Goal: Task Accomplishment & Management: Submit hours

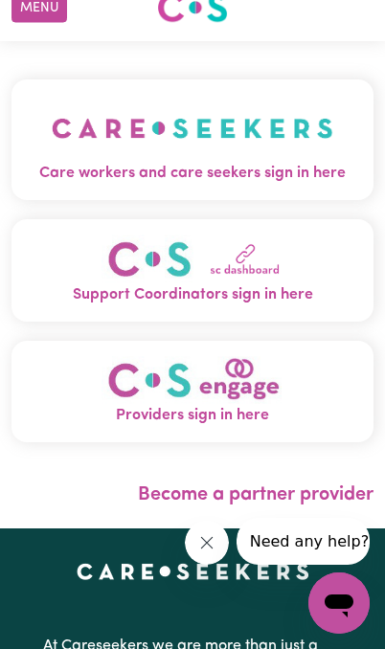
scroll to position [28, 0]
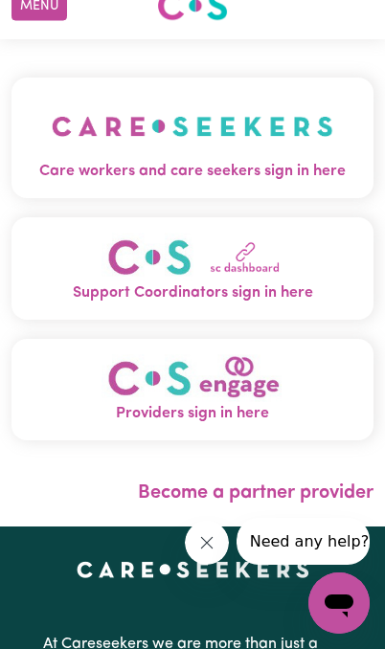
click at [277, 159] on img "Care workers and care seekers sign in here" at bounding box center [193, 126] width 282 height 67
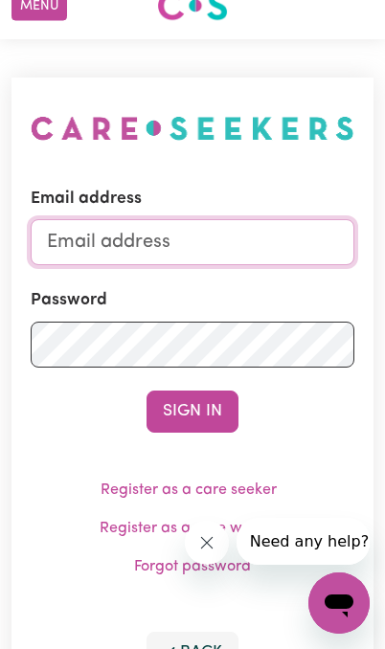
click at [246, 248] on input "Email address" at bounding box center [193, 242] width 324 height 46
type input "poojagupta27966@gmail.com"
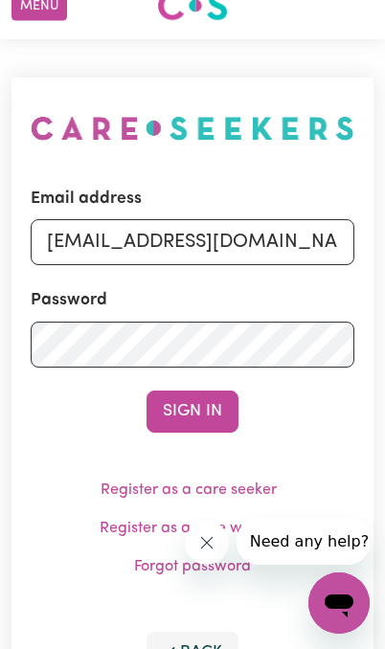
click at [192, 410] on button "Sign In" at bounding box center [193, 412] width 92 height 42
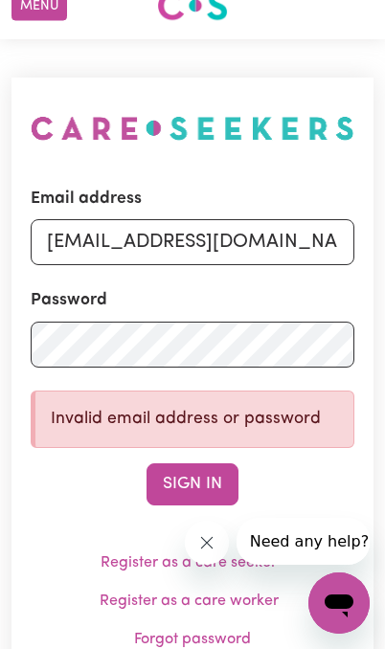
click at [203, 482] on button "Sign In" at bounding box center [193, 484] width 92 height 42
click at [203, 536] on icon "Close message from company" at bounding box center [206, 542] width 17 height 17
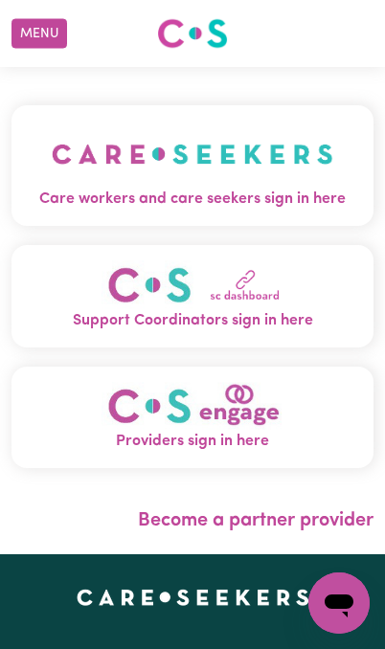
click at [283, 275] on img "Support Coordinators sign in here" at bounding box center [192, 284] width 182 height 49
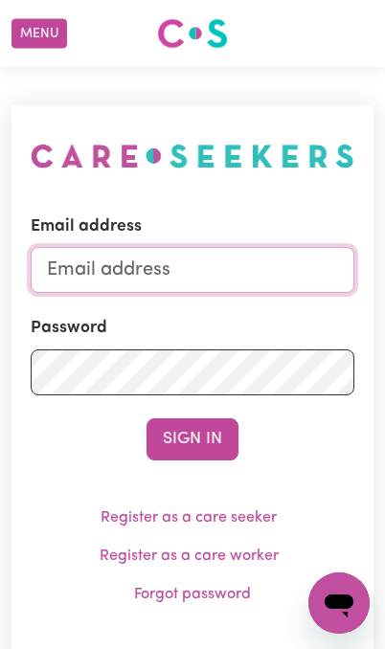
click at [266, 269] on input "Email address" at bounding box center [193, 270] width 324 height 46
type input "[EMAIL_ADDRESS][DOMAIN_NAME]"
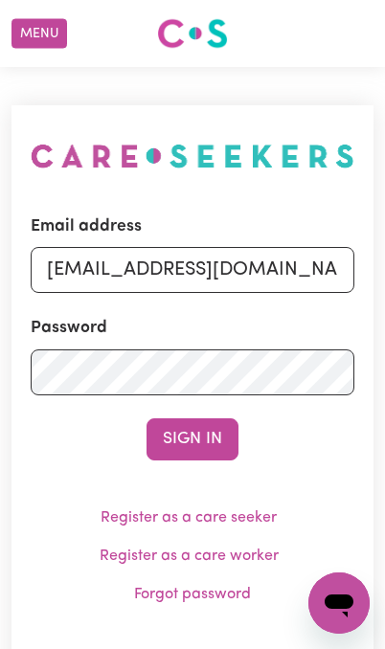
click at [202, 437] on button "Sign In" at bounding box center [193, 439] width 92 height 42
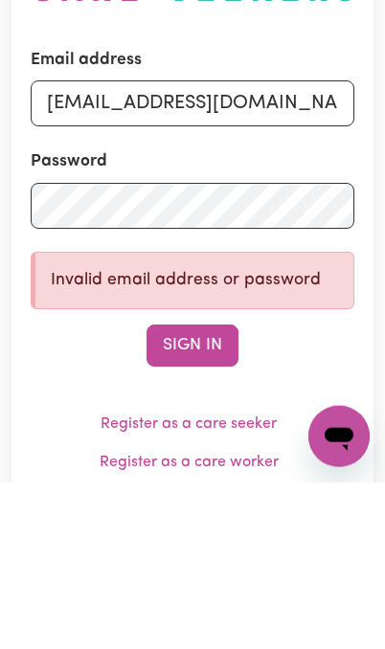
click at [229, 491] on button "Sign In" at bounding box center [193, 512] width 92 height 42
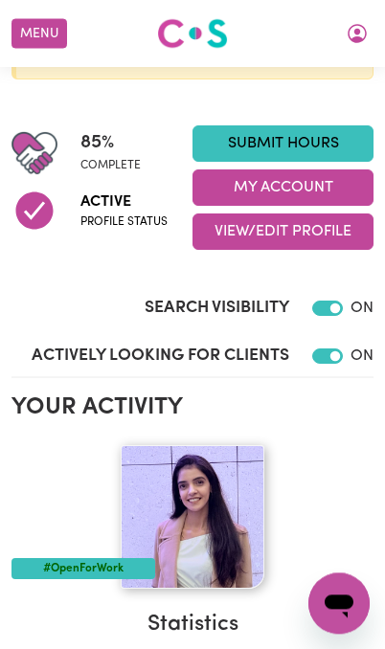
scroll to position [345, 0]
click at [349, 40] on icon "My Account" at bounding box center [357, 33] width 23 height 23
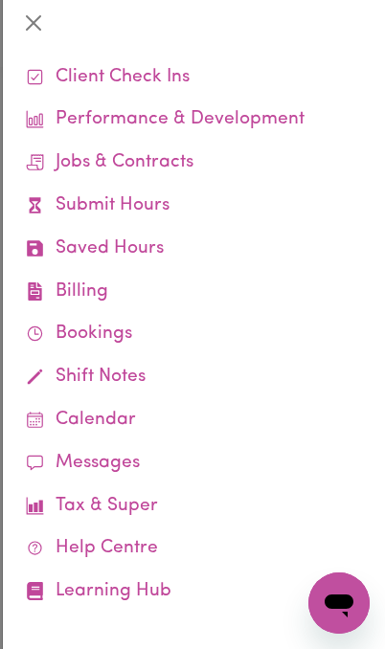
scroll to position [81, 0]
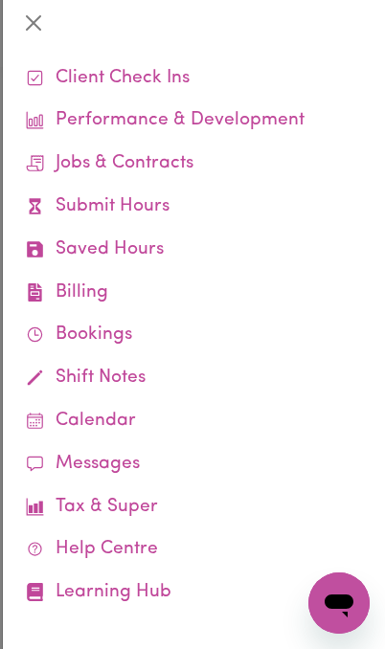
click at [173, 164] on link "Jobs & Contracts" at bounding box center [193, 164] width 351 height 43
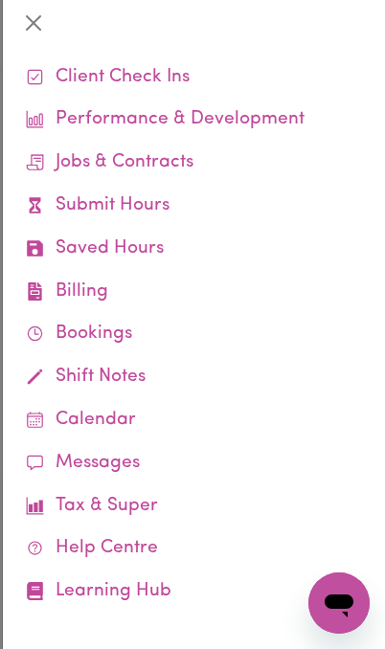
scroll to position [81, 0]
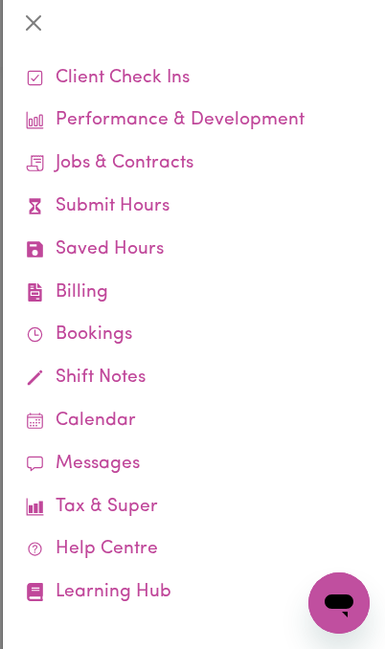
click at [165, 162] on link "Jobs & Contracts" at bounding box center [193, 164] width 351 height 43
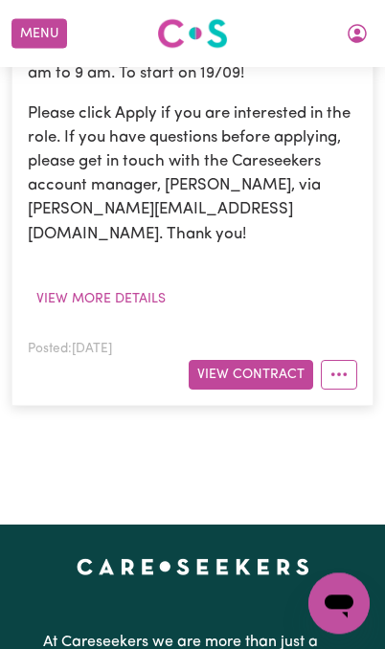
click at [349, 360] on button "More options" at bounding box center [339, 375] width 36 height 30
click at [135, 284] on button "View more details" at bounding box center [101, 299] width 147 height 30
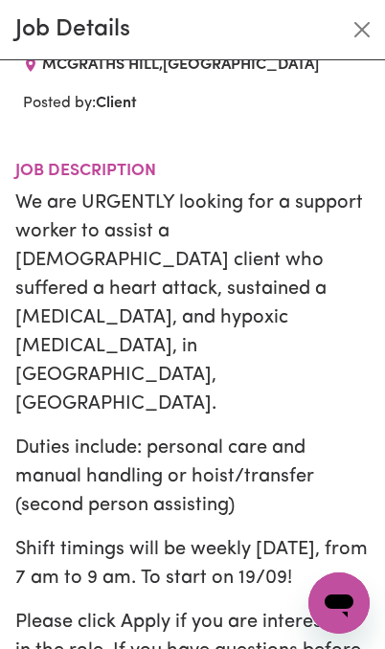
click at [359, 42] on button "Close" at bounding box center [362, 29] width 31 height 31
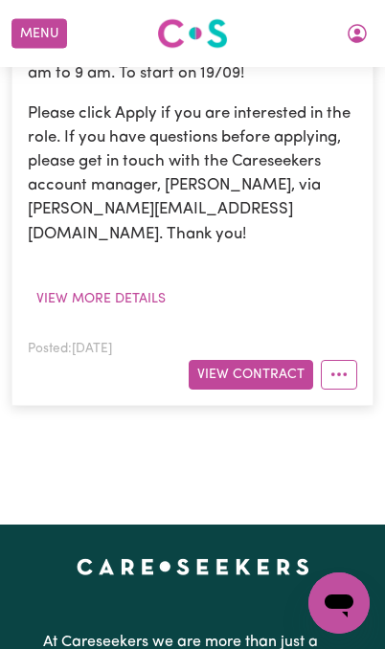
click at [238, 360] on button "View Contract" at bounding box center [251, 375] width 124 height 30
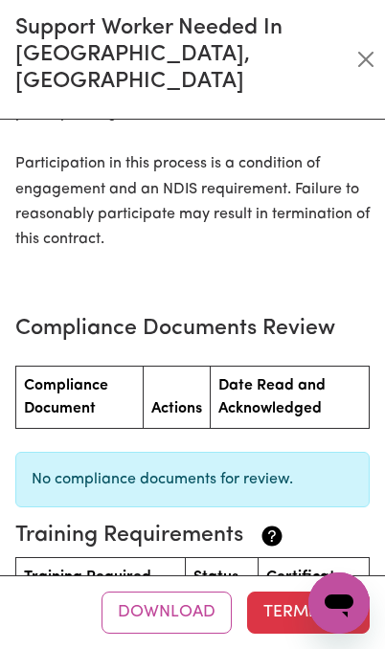
scroll to position [3127, 0]
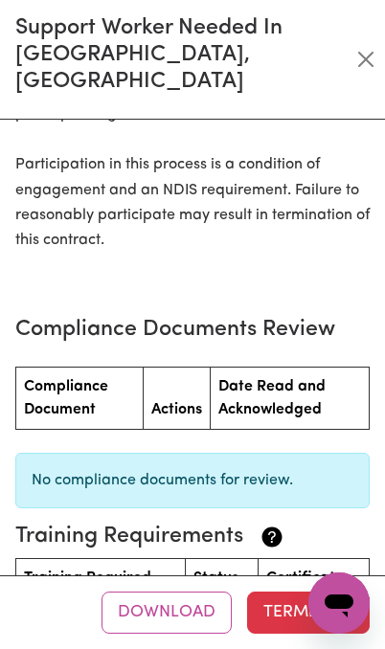
click at [272, 528] on icon at bounding box center [272, 538] width 20 height 20
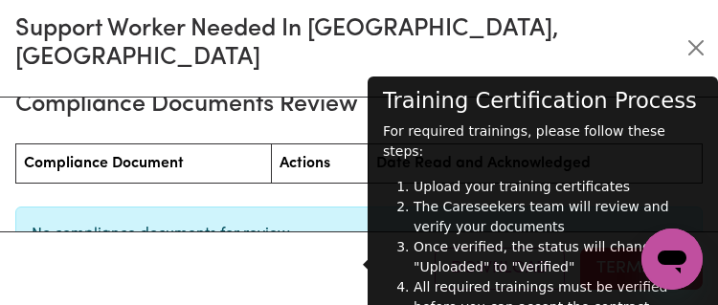
scroll to position [2651, 0]
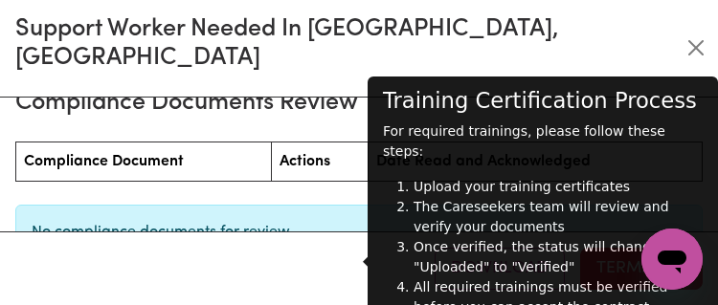
click at [384, 34] on button "Close" at bounding box center [697, 48] width 28 height 31
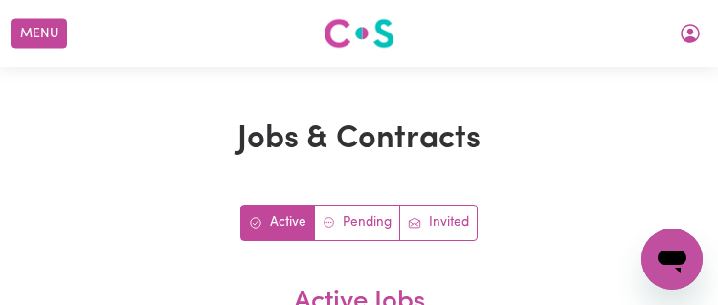
scroll to position [1, 0]
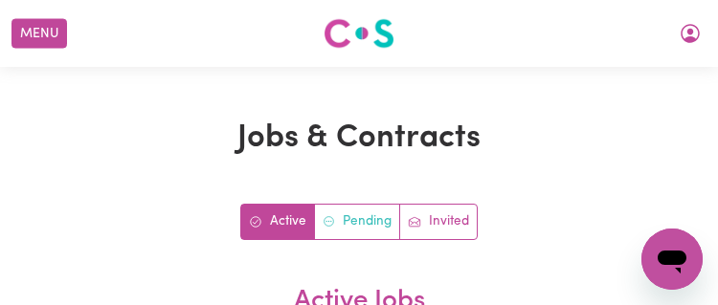
click at [358, 216] on link "Pending" at bounding box center [358, 222] width 86 height 34
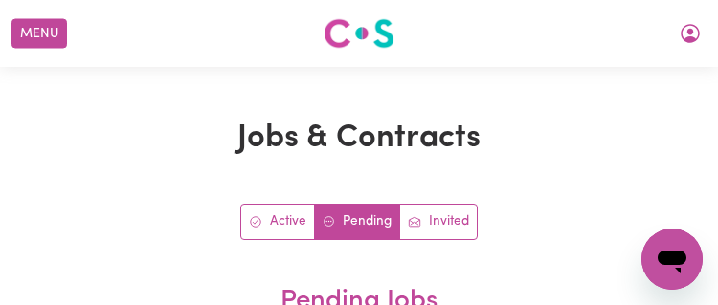
scroll to position [0, 0]
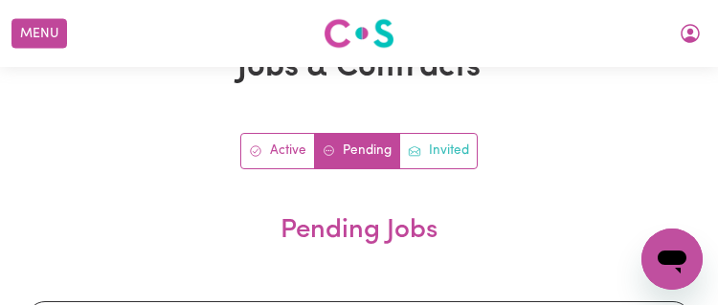
click at [384, 146] on link "Invited" at bounding box center [438, 151] width 77 height 34
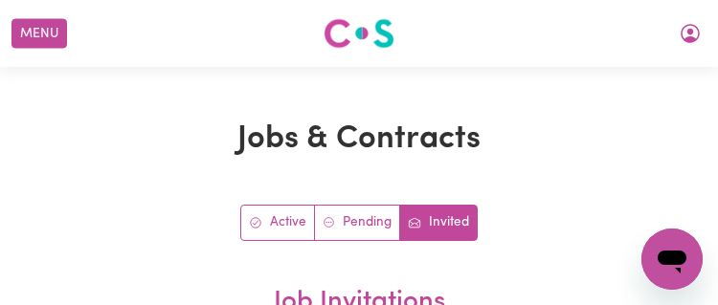
click at [384, 35] on icon "My Account" at bounding box center [690, 33] width 23 height 23
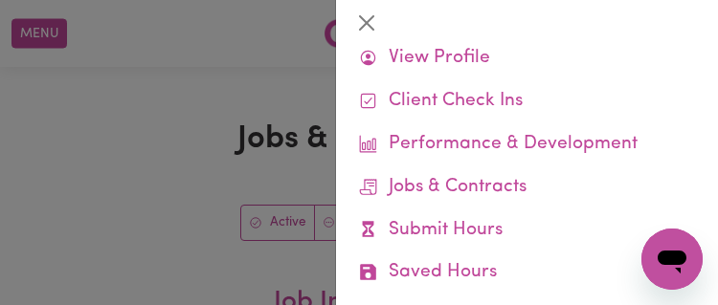
scroll to position [63, 0]
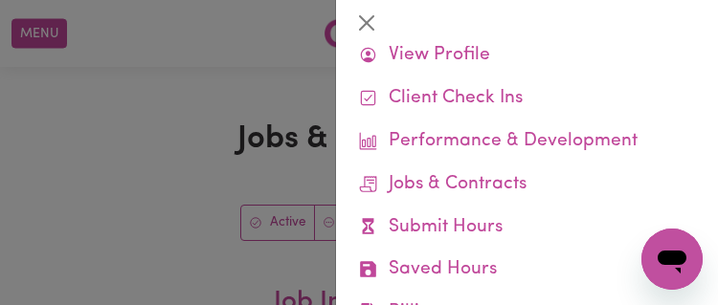
click at [384, 54] on link "View Profile" at bounding box center [526, 55] width 351 height 43
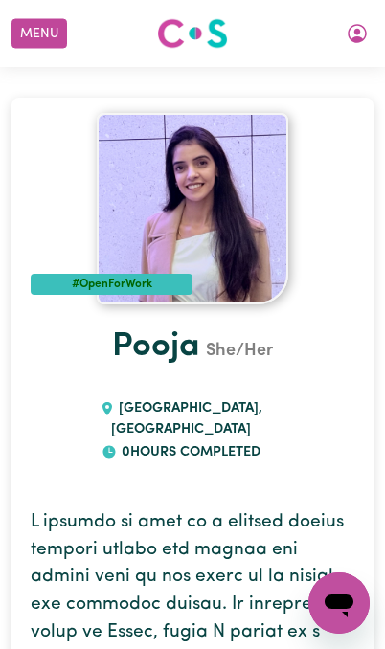
click at [357, 36] on icon "My Account" at bounding box center [357, 33] width 19 height 19
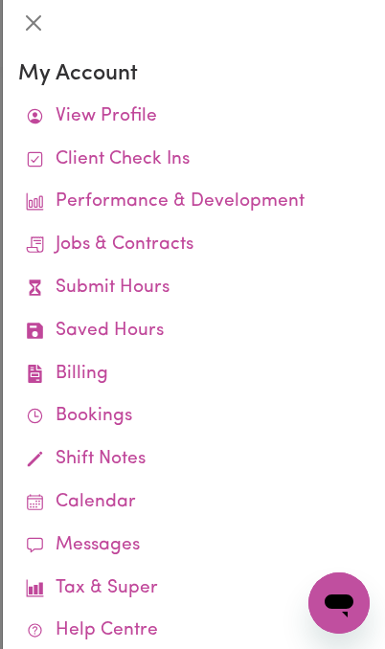
click at [181, 250] on link "Jobs & Contracts" at bounding box center [193, 245] width 351 height 43
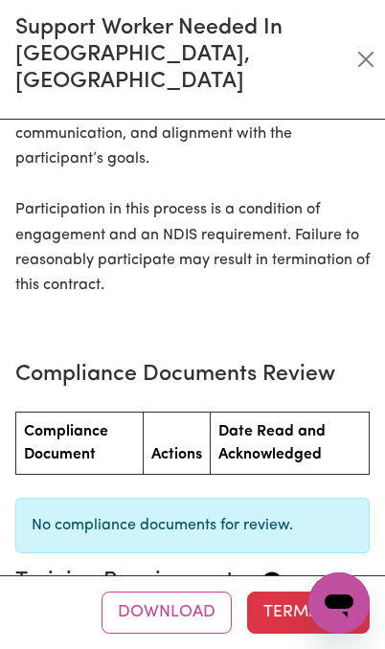
scroll to position [3095, 0]
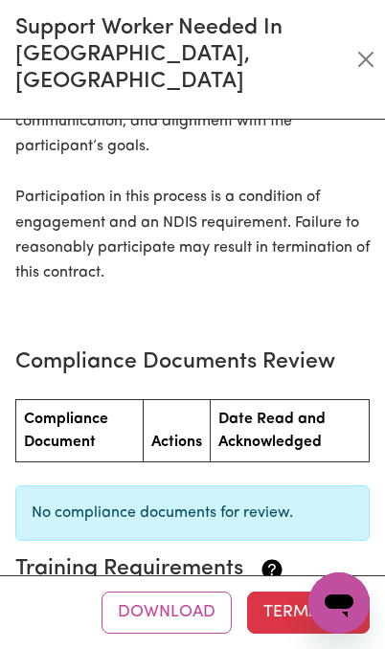
click at [111, 401] on th "Compliance Document" at bounding box center [79, 431] width 127 height 62
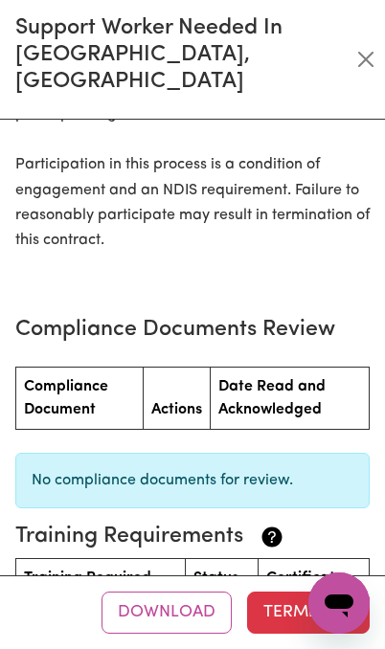
scroll to position [591, 0]
click at [193, 603] on button "Download" at bounding box center [166, 613] width 130 height 42
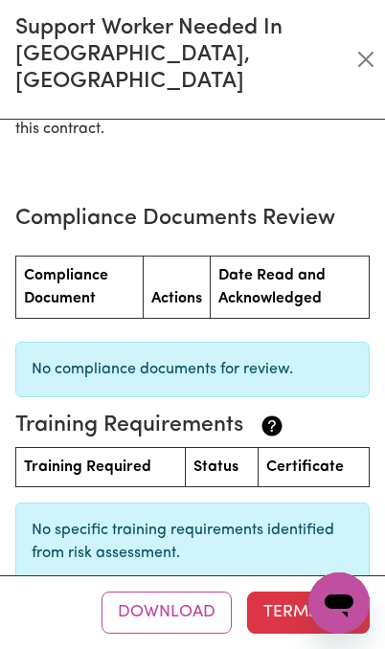
scroll to position [3237, 0]
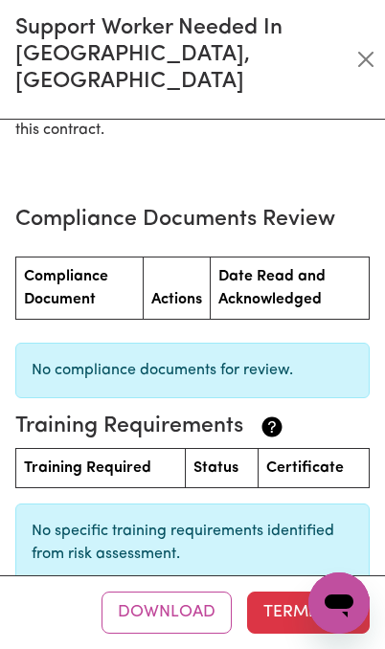
click at [368, 45] on button "Close" at bounding box center [366, 59] width 22 height 31
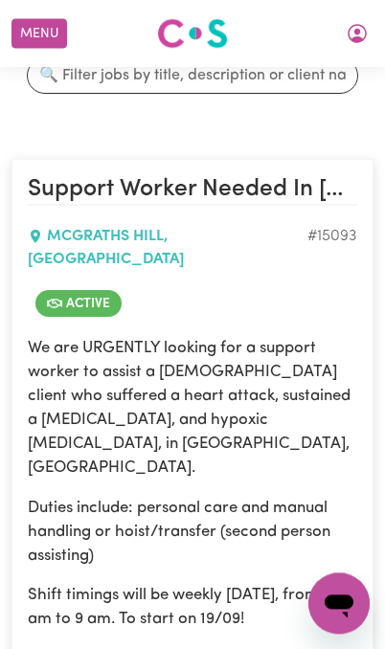
scroll to position [272, 0]
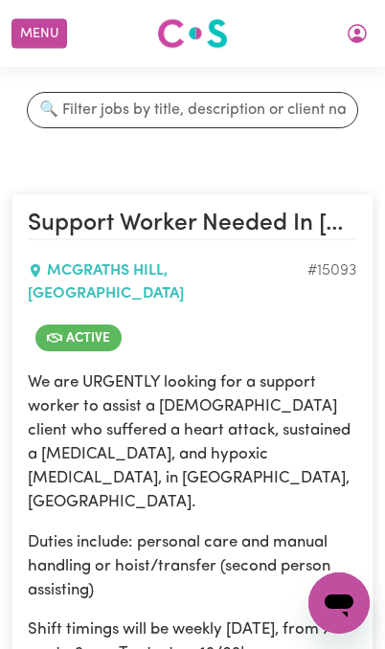
click at [98, 325] on span "Active" at bounding box center [78, 338] width 86 height 27
click at [323, 220] on h2 "Support Worker Needed In McGraths Hill, NSW" at bounding box center [192, 225] width 329 height 31
click at [329, 234] on h2 "Support Worker Needed In McGraths Hill, NSW" at bounding box center [192, 225] width 329 height 31
click at [333, 230] on h2 "Support Worker Needed In McGraths Hill, NSW" at bounding box center [192, 225] width 329 height 31
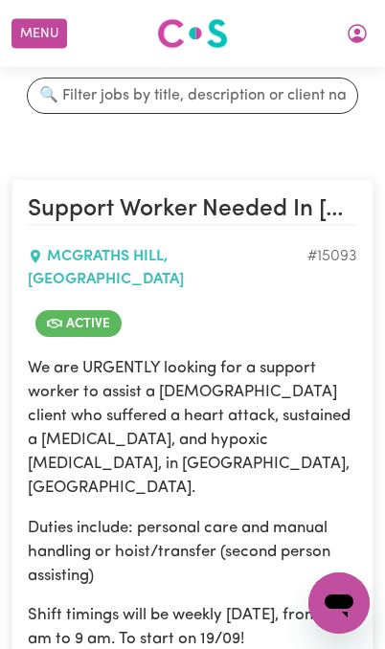
scroll to position [0, 0]
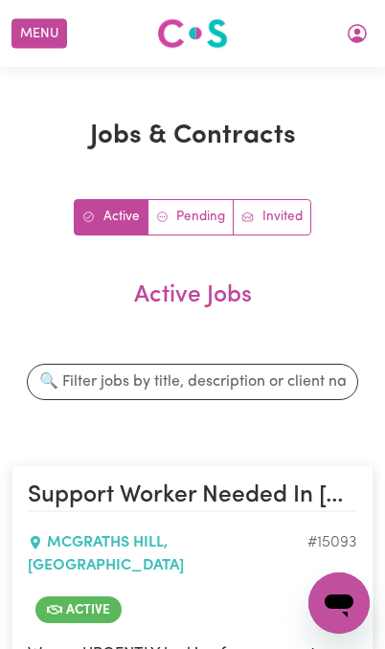
click at [359, 31] on icon "My Account" at bounding box center [357, 32] width 6 height 7
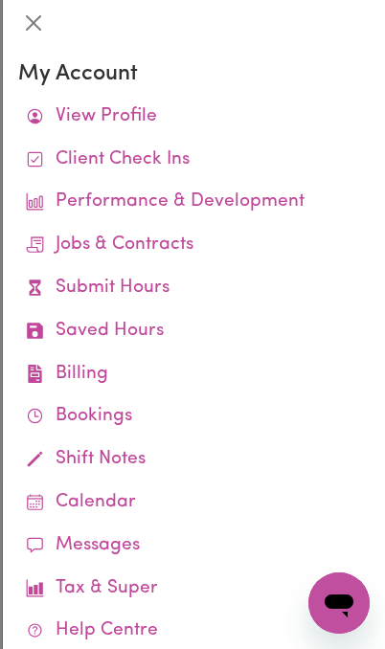
click at [184, 247] on link "Jobs & Contracts" at bounding box center [193, 245] width 351 height 43
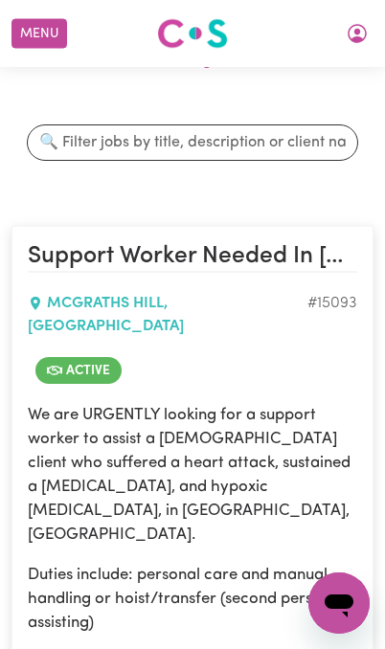
scroll to position [244, 0]
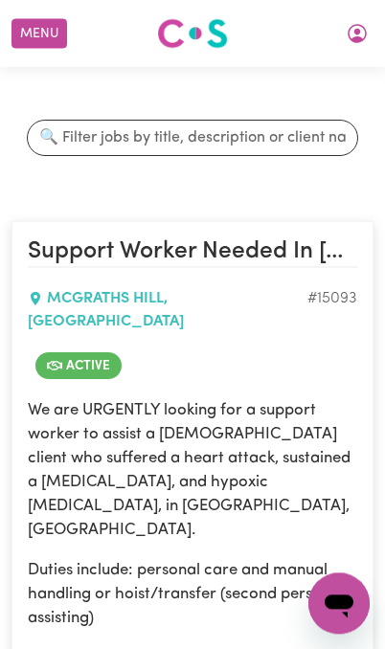
click at [90, 352] on span "Active" at bounding box center [78, 365] width 86 height 27
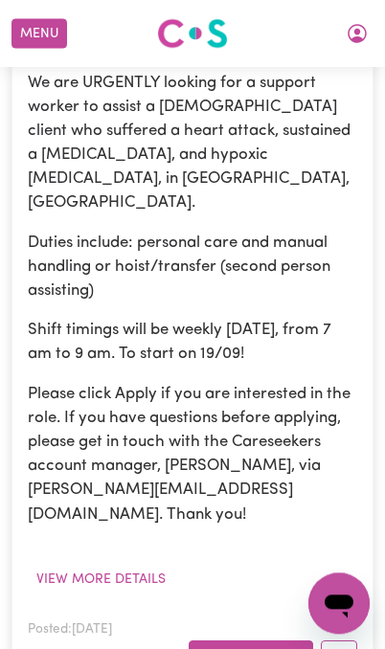
scroll to position [573, 0]
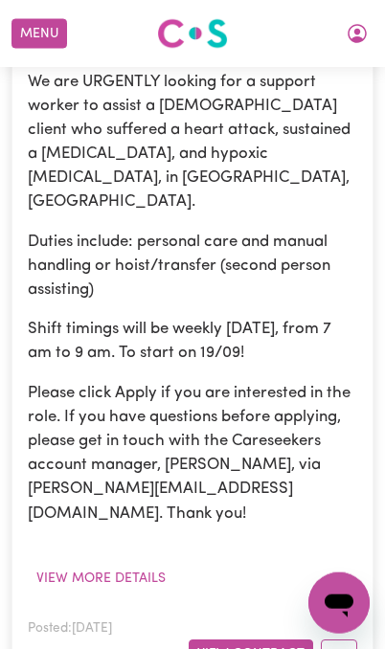
click at [281, 640] on button "View Contract" at bounding box center [251, 655] width 124 height 30
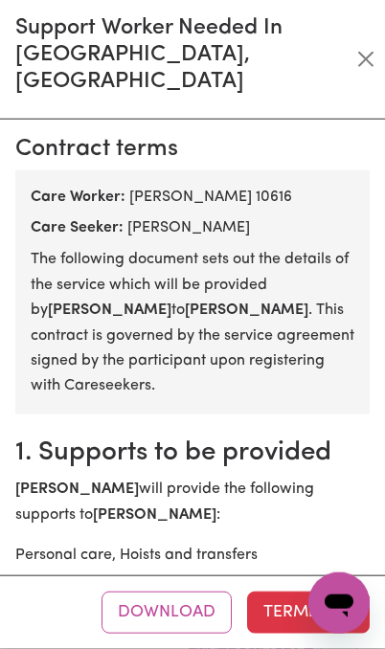
scroll to position [-1, 0]
click at [362, 48] on button "Close" at bounding box center [366, 59] width 22 height 31
click at [361, 48] on button "My Account" at bounding box center [357, 33] width 40 height 33
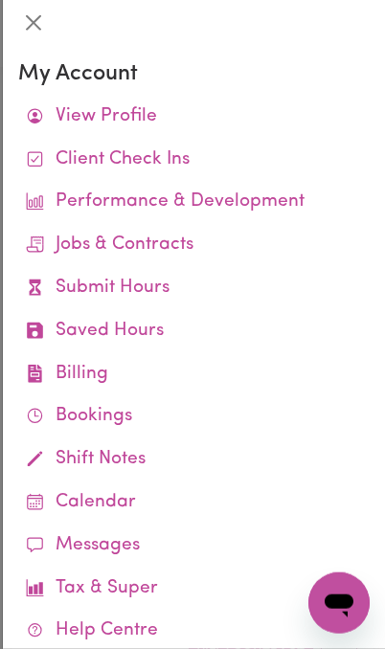
click at [139, 283] on link "Submit Hours" at bounding box center [193, 288] width 351 height 43
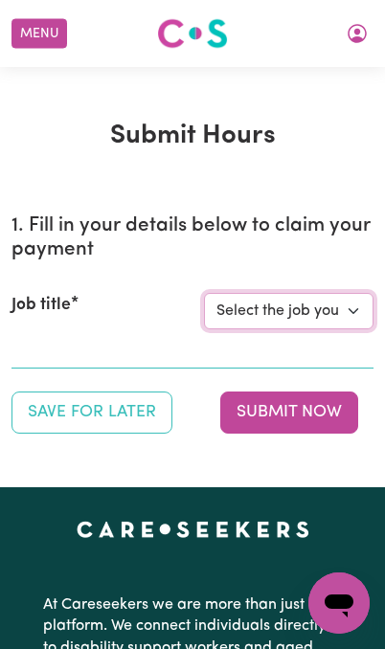
click at [336, 314] on select "Select the job you're submitting hours for... [Robert Moor] Support Worker Need…" at bounding box center [288, 311] width 169 height 36
select select "15093"
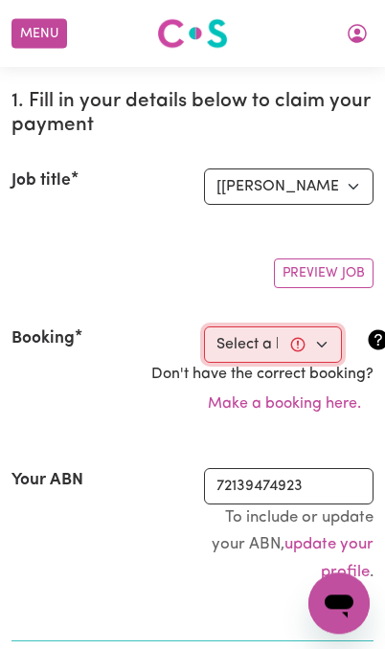
click at [315, 346] on select "Select a booking... Fri, September 19, 2025 - 03:00pm to 11:00pm (RECURRING)" at bounding box center [273, 345] width 138 height 36
select select "363834"
type input "2025-09-19"
type input "19"
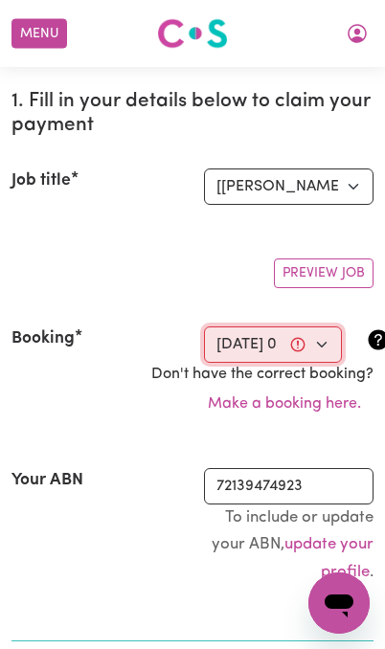
type input "9"
type input "2025"
type input "15:00"
type input "3"
type input "0"
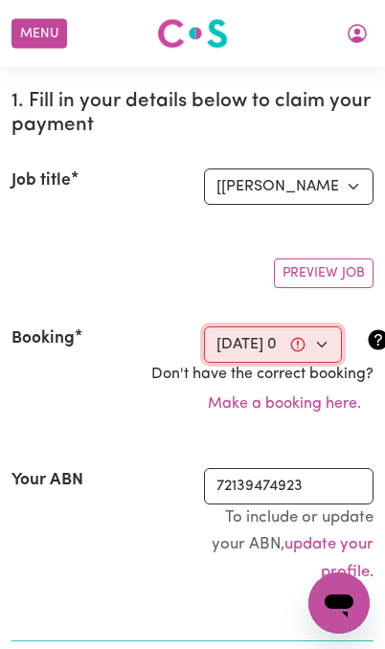
select select "pm"
type input "23:00"
type input "11"
type input "0"
select select "pm"
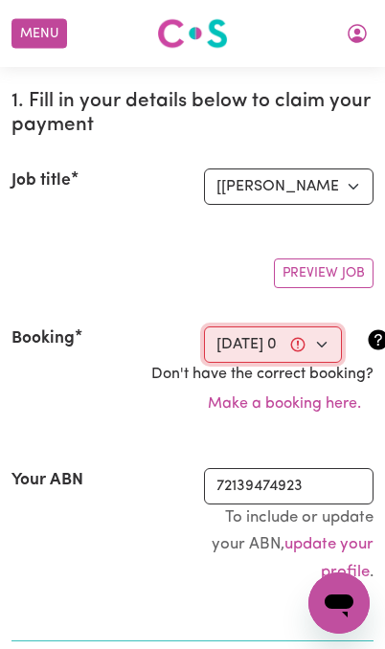
select select "45-Weekday"
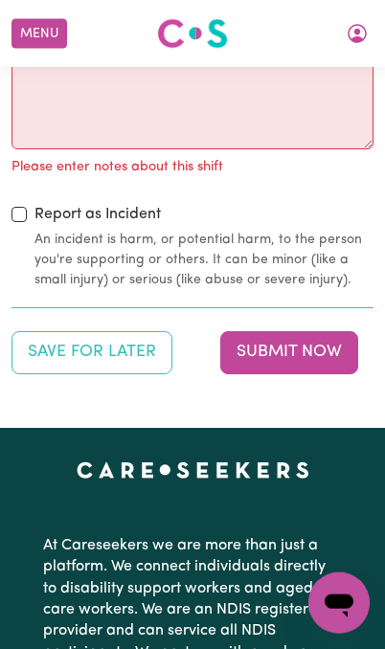
scroll to position [2876, 0]
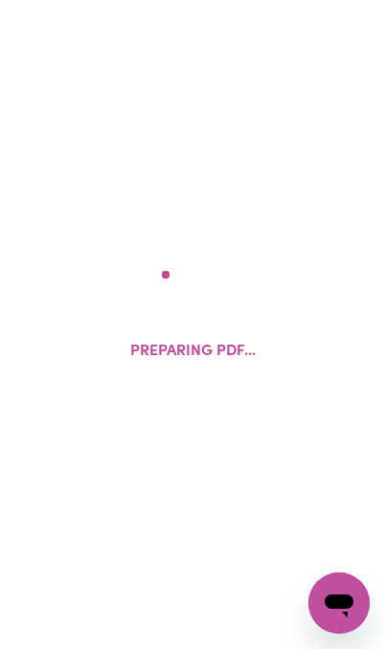
click at [334, 615] on icon "Open messaging window" at bounding box center [339, 603] width 34 height 34
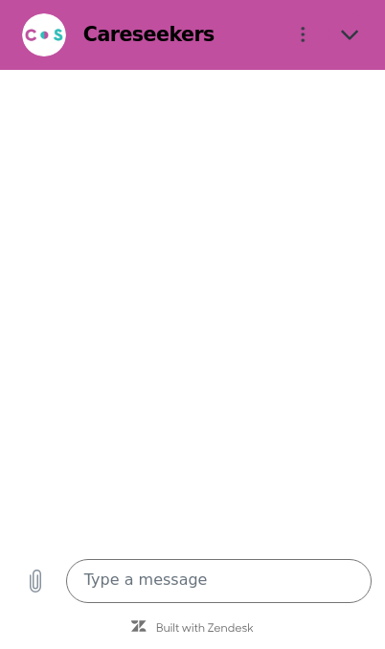
type textarea "x"
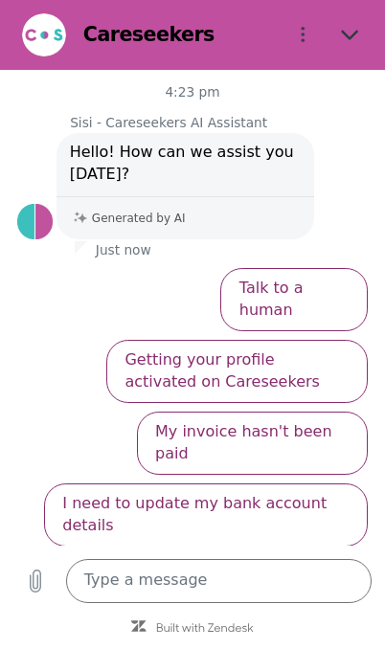
click at [173, 593] on textarea at bounding box center [219, 581] width 306 height 44
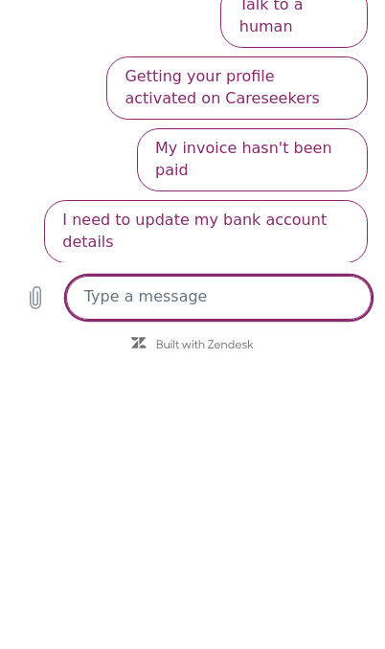
type textarea "A"
type textarea "x"
type textarea "As"
type textarea "x"
type textarea "As"
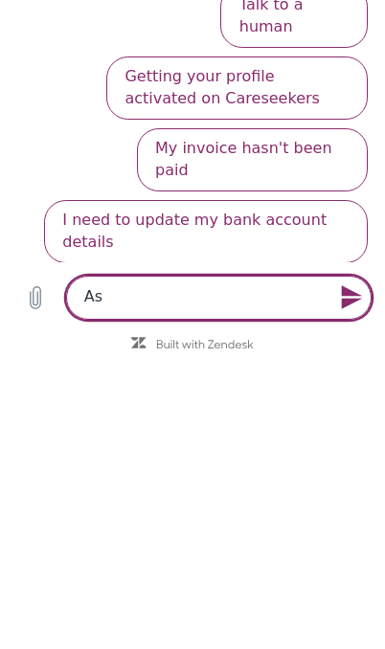
type textarea "x"
type textarea "As i"
type textarea "x"
type textarea "As it"
type textarea "x"
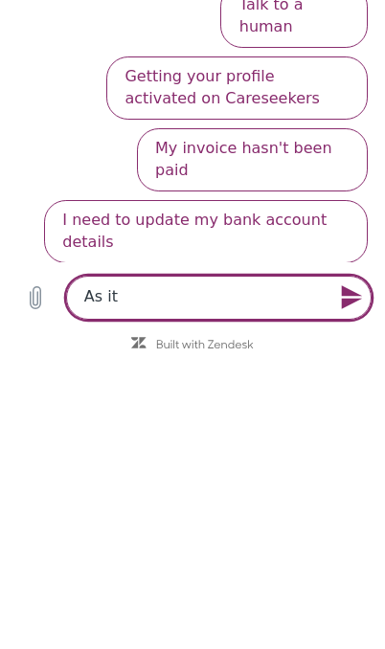
type textarea "As its"
type textarea "x"
type textarea "As its"
type textarea "x"
type textarea "As its n"
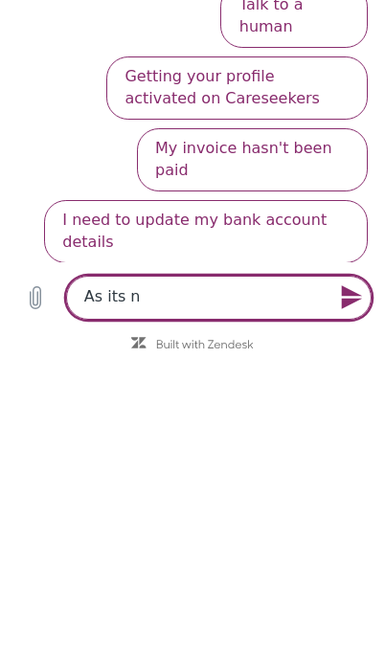
type textarea "x"
type textarea "As its no"
type textarea "x"
type textarea "As its not"
type textarea "x"
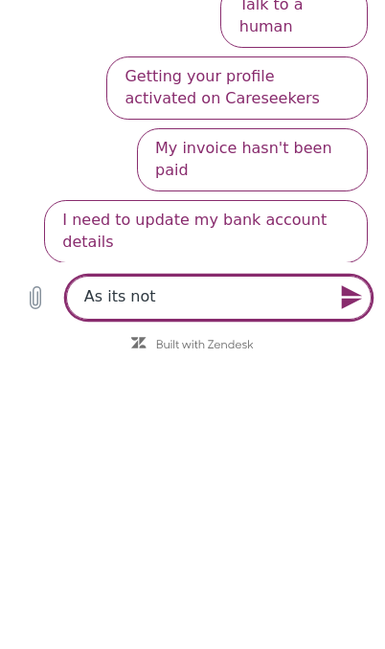
type textarea "As its not"
type textarea "x"
type textarea "As its not s"
type textarea "x"
type textarea "As its not sh"
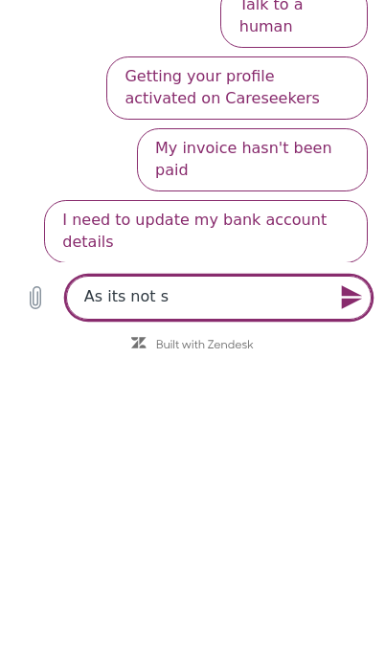
type textarea "x"
type textarea "As its not sho"
type textarea "x"
type textarea "As its not show"
type textarea "x"
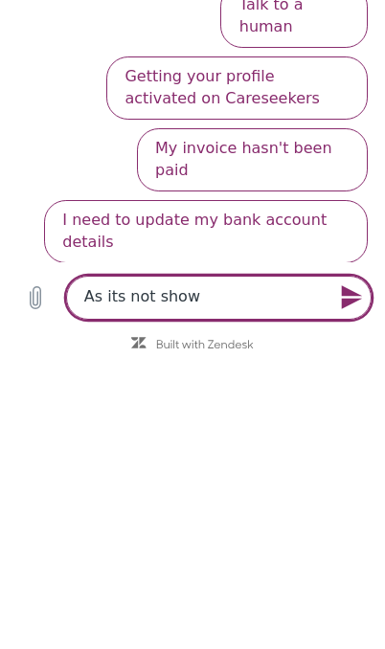
type textarea "As its not showi"
type textarea "x"
type textarea "As its not showin"
type textarea "x"
type textarea "As its not showing"
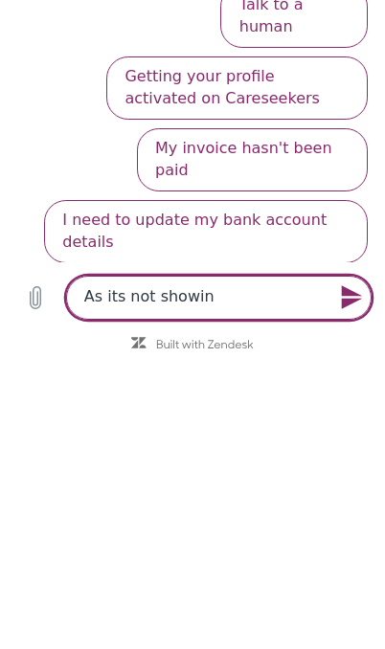
type textarea "x"
type textarea "As its not showing"
type textarea "x"
type textarea "As its not showing o"
type textarea "x"
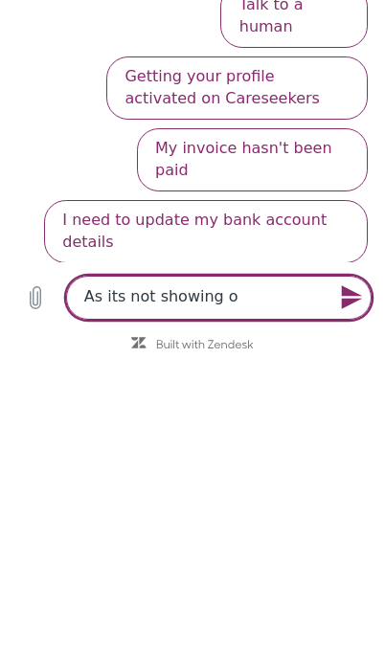
type textarea "As its not showing op"
type textarea "x"
type textarea "As its not showing opt"
type textarea "x"
type textarea "As its not showing opti"
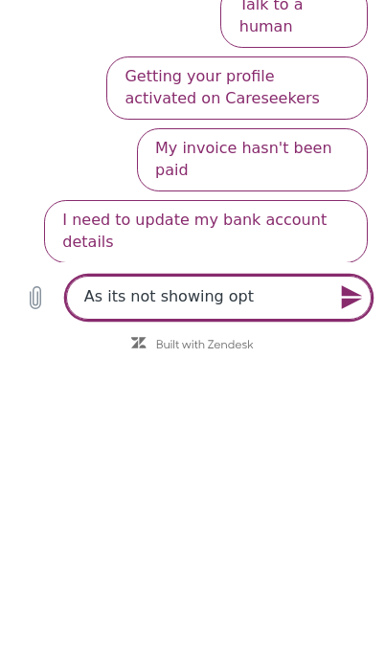
type textarea "x"
type textarea "As its not showing optio"
type textarea "x"
type textarea "As its not showing option"
type textarea "x"
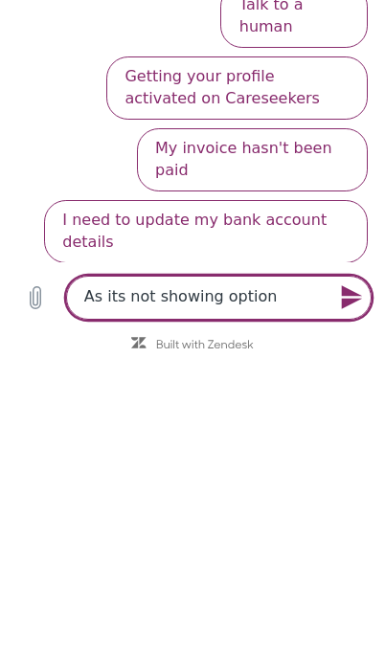
type textarea "As its not showing option"
type textarea "x"
type textarea "As its not showing option t"
type textarea "x"
type textarea "As its not showing option to"
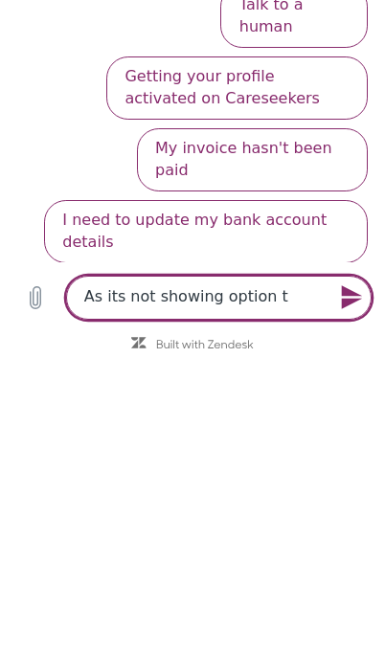
type textarea "x"
type textarea "As its not showing option to"
type textarea "x"
type textarea "As its not showing option to s"
type textarea "x"
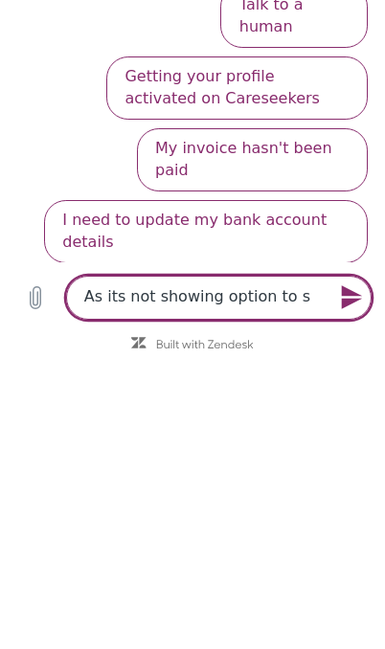
type textarea "As its not showing option to si"
type textarea "x"
type textarea "As its not showing option to sig"
type textarea "x"
type textarea "As its not showing option to sign"
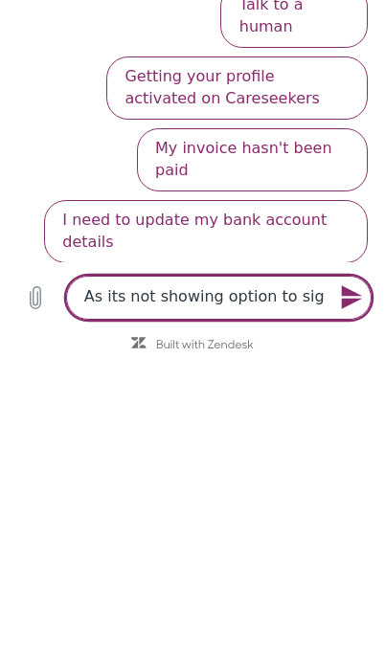
type textarea "x"
type textarea "As its not showing option to sign"
type textarea "x"
type textarea "As its not showing option to sign t"
type textarea "x"
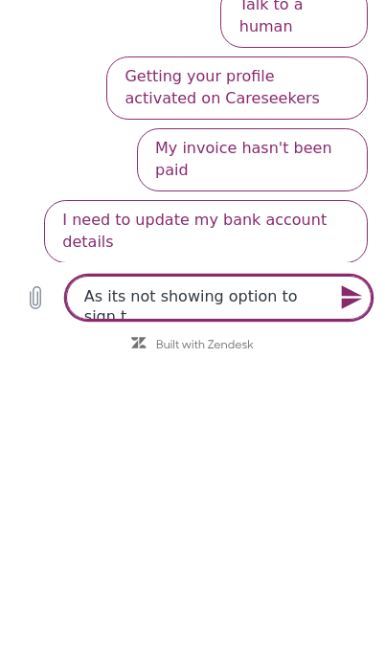
type textarea "As its not showing option to sign th"
type textarea "x"
type textarea "As its not showing option to sign the"
type textarea "x"
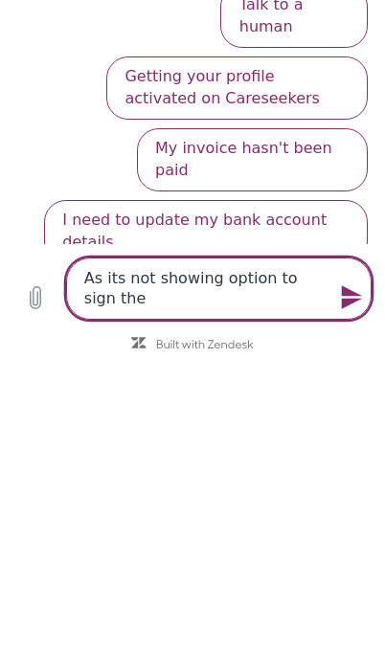
type textarea "As its not showing option to sign the"
type textarea "x"
type textarea "As its not showing option to sign the c"
type textarea "x"
type textarea "As its not showing option to sign the co"
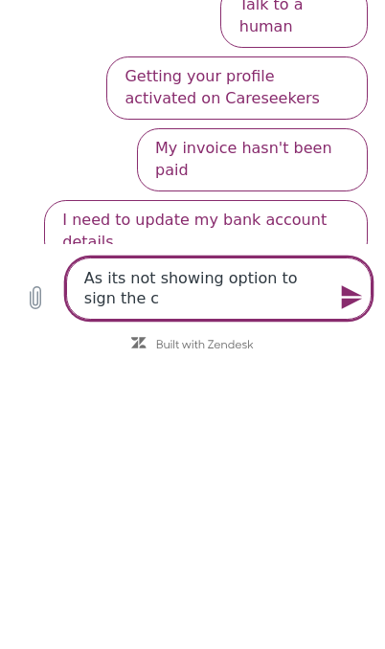
type textarea "x"
type textarea "As its not showing option to sign the con"
type textarea "x"
type textarea "As its not showing option to sign the cont"
type textarea "x"
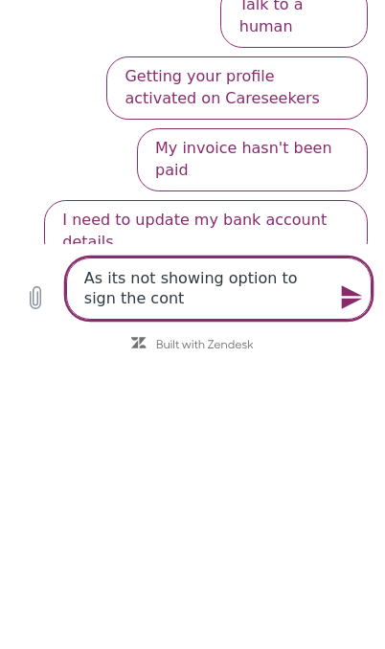
type textarea "As its not showing option to sign the contr"
type textarea "x"
type textarea "As its not showing option to sign the contra"
type textarea "x"
type textarea "As its not showing option to sign the contrac"
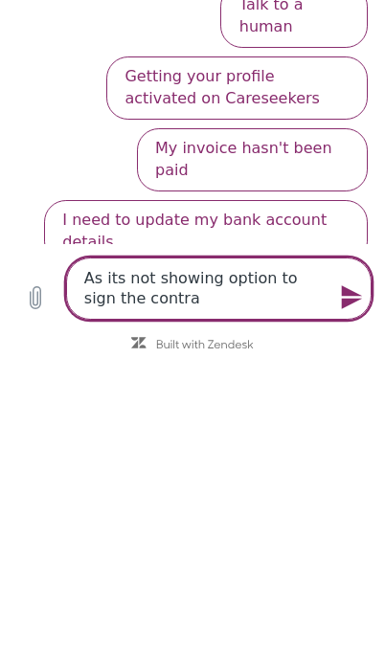
type textarea "x"
type textarea "As its not showing option to sign the contract"
type textarea "x"
type textarea "As its not showing option to sign the contract"
click at [346, 297] on icon "Send message" at bounding box center [352, 297] width 26 height 26
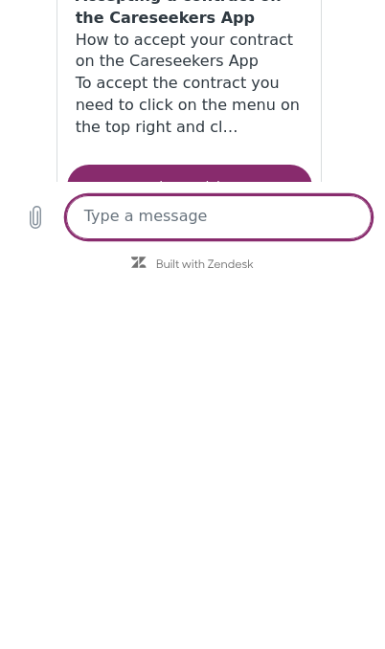
type textarea "x"
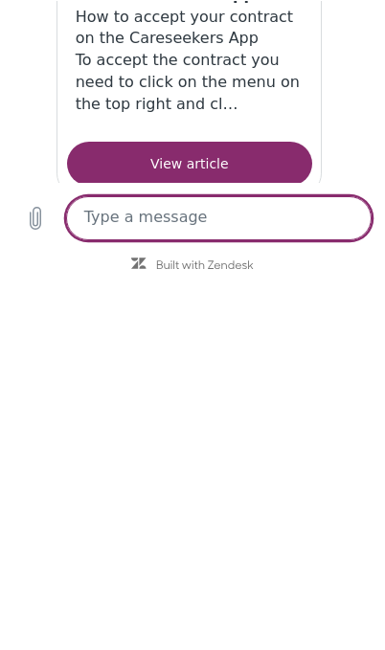
scroll to position [386, 0]
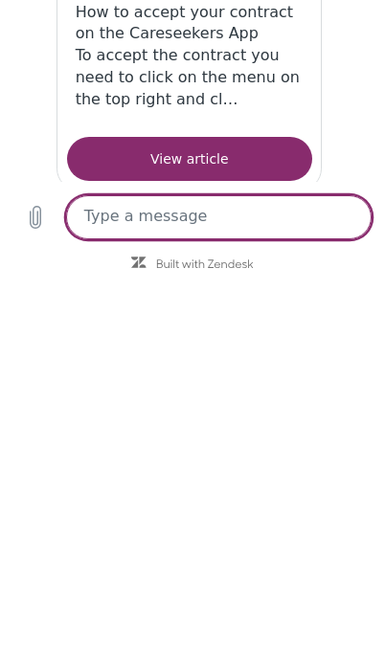
click at [237, 137] on link "View article" at bounding box center [190, 159] width 246 height 44
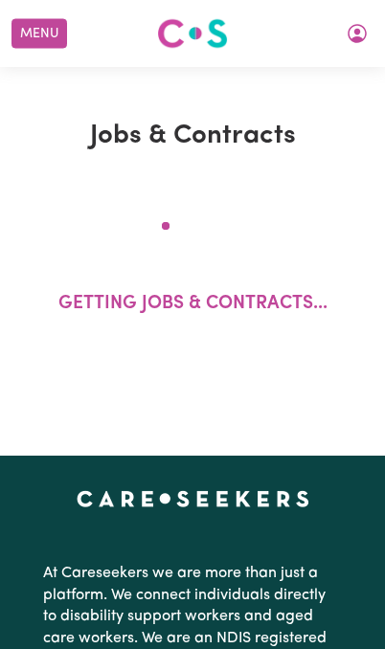
click at [376, 33] on button "My Account" at bounding box center [357, 33] width 40 height 33
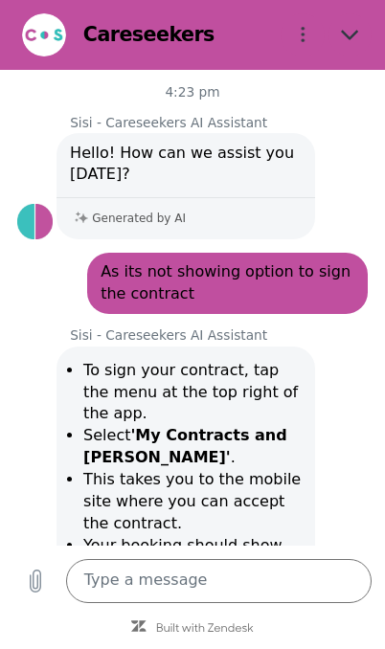
scroll to position [485, 0]
click at [56, 28] on figure at bounding box center [44, 35] width 44 height 44
